Goal: Navigation & Orientation: Find specific page/section

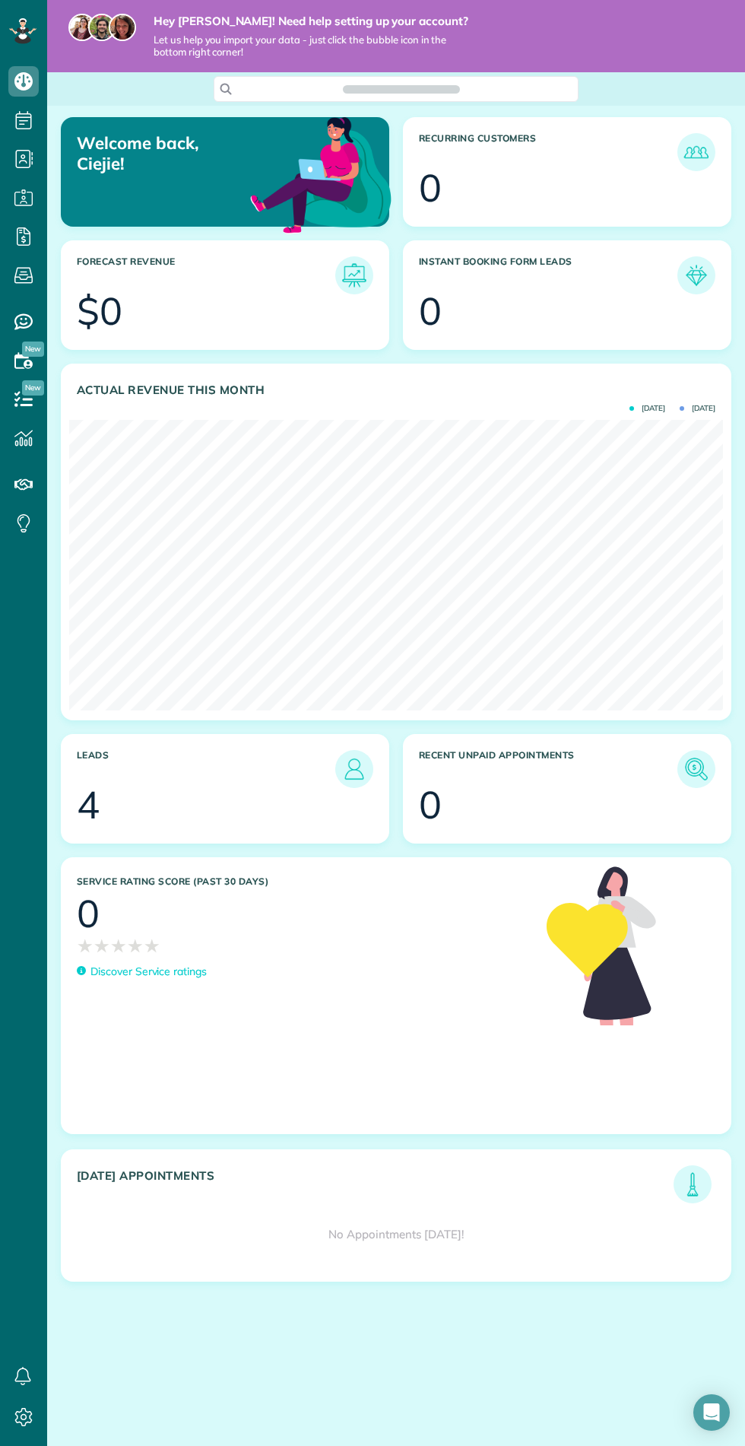
scroll to position [291, 654]
click at [25, 21] on icon at bounding box center [22, 20] width 5 height 4
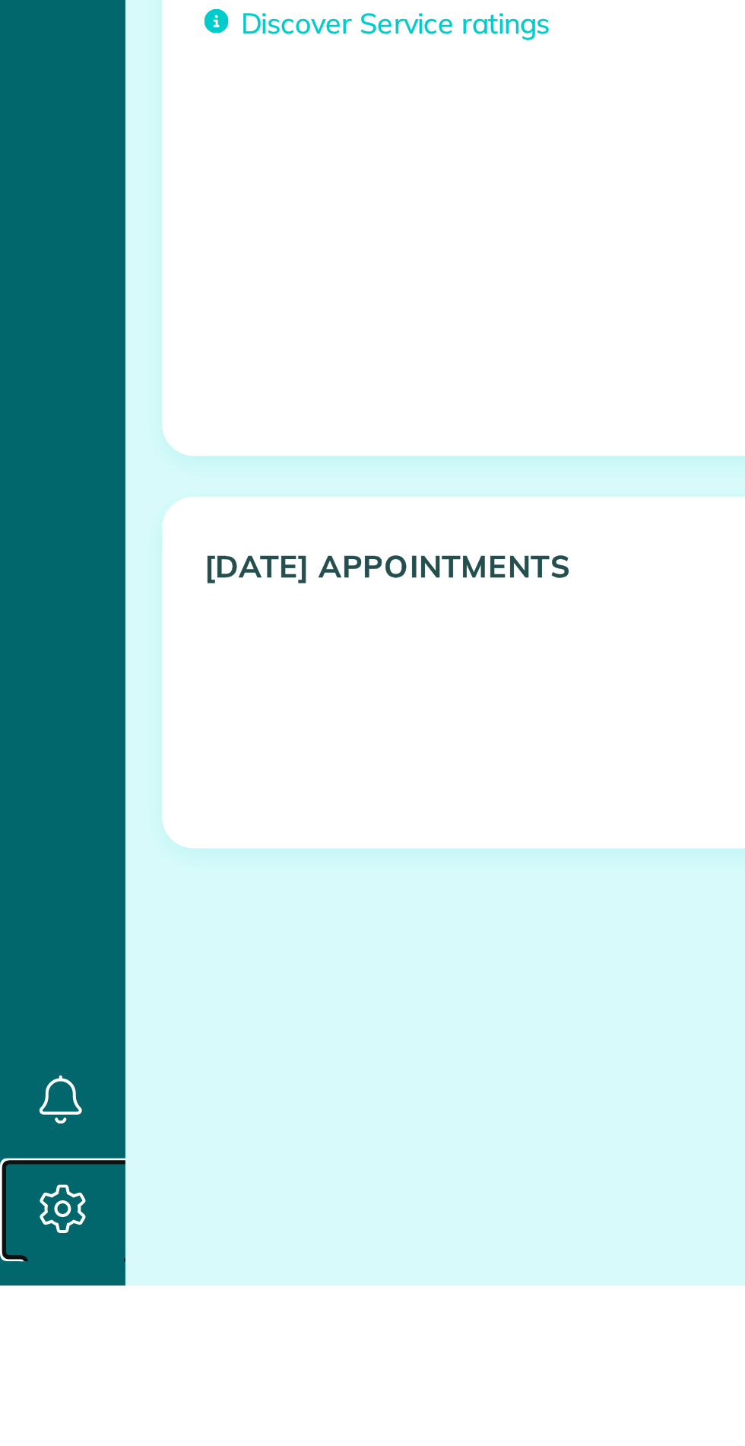
click at [8, 1432] on icon at bounding box center [23, 1417] width 30 height 30
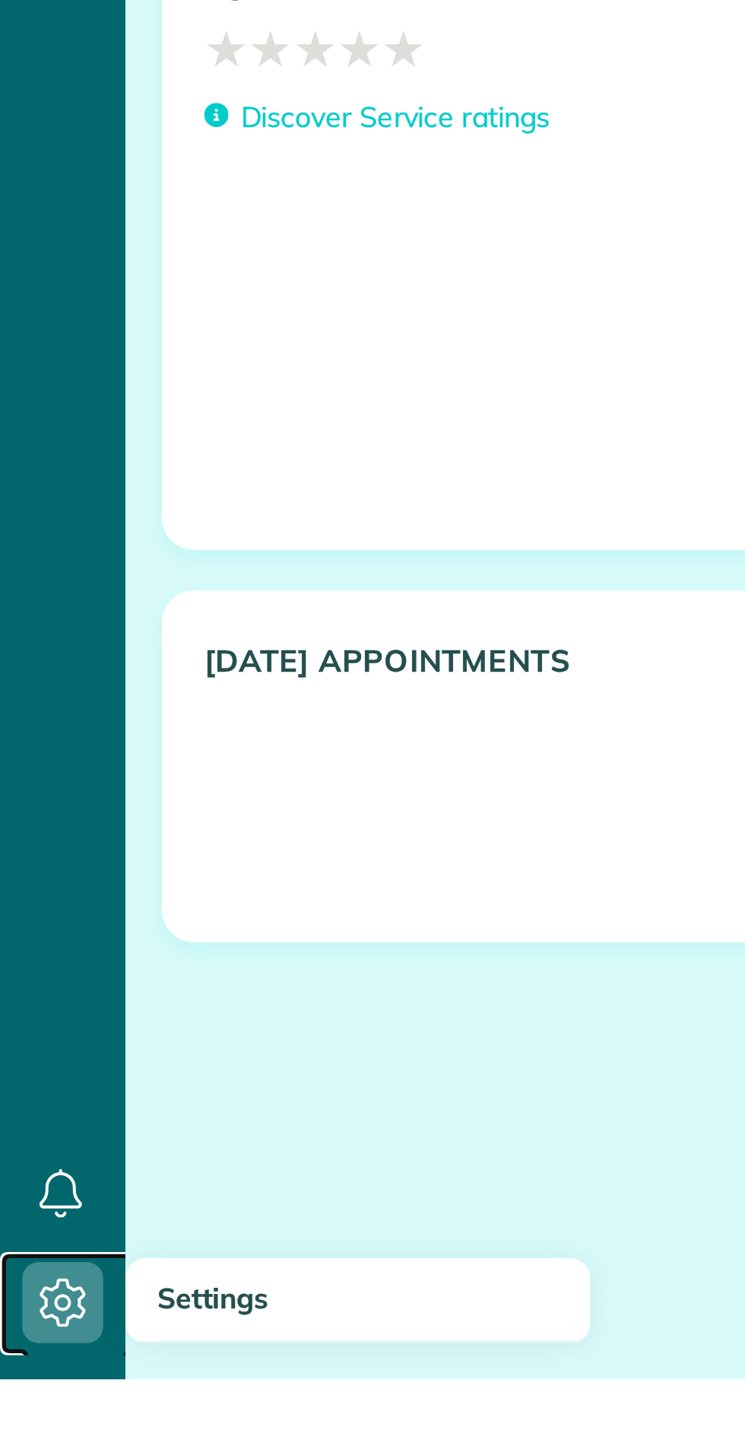
scroll to position [93, 0]
